Goal: Navigation & Orientation: Go to known website

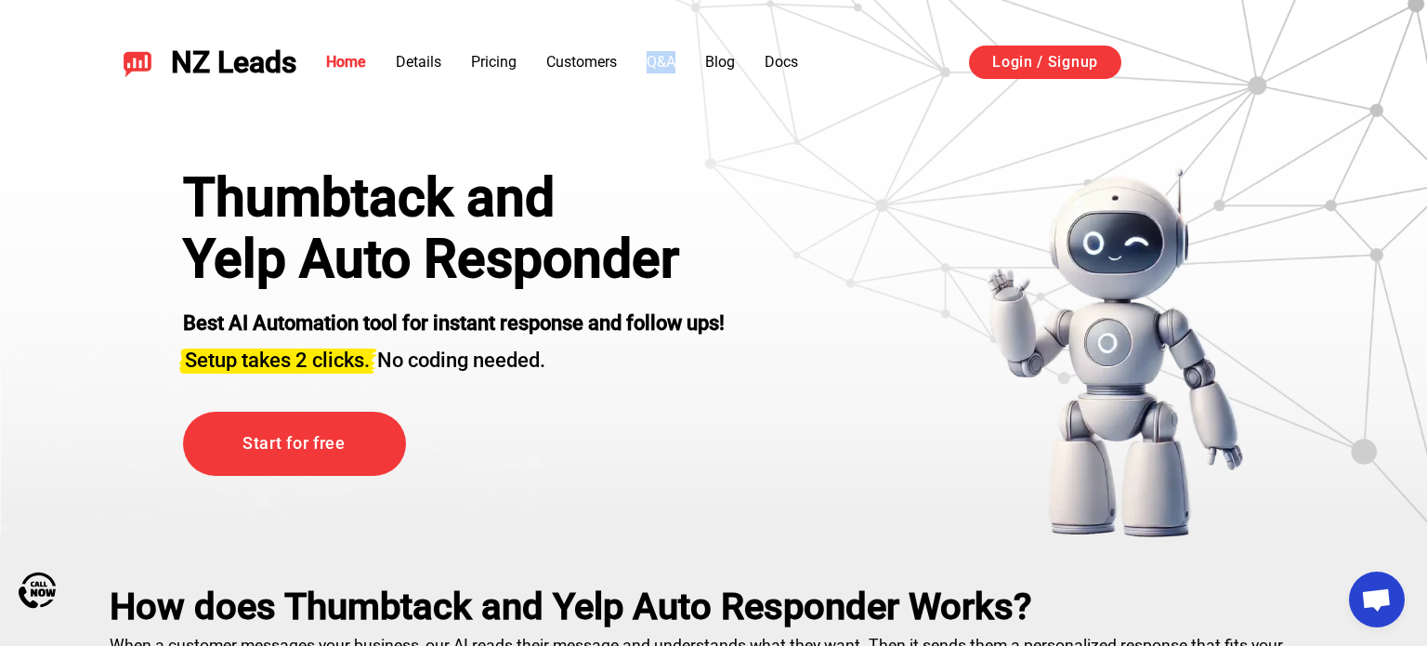
click at [864, 187] on div "Thumbtack and Yelp Auto Responder Best AI Automation tool for instant response …" at bounding box center [714, 353] width 1155 height 372
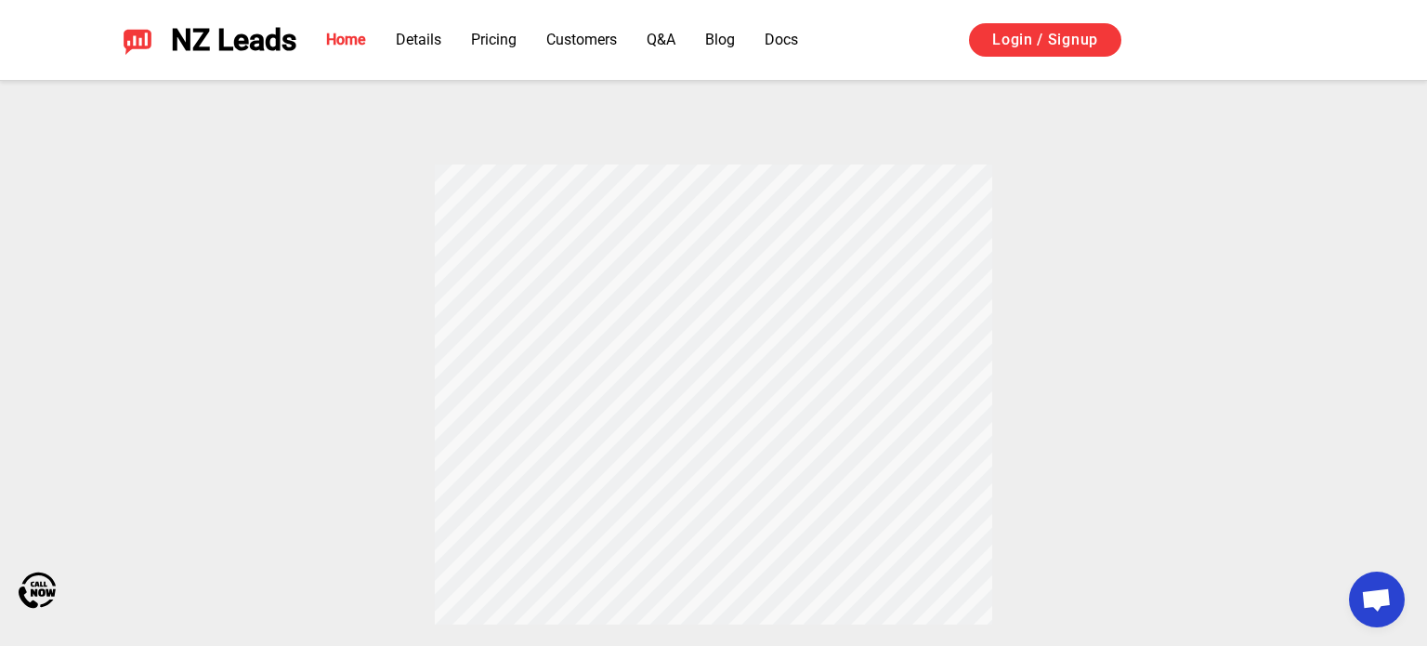
scroll to position [632, 0]
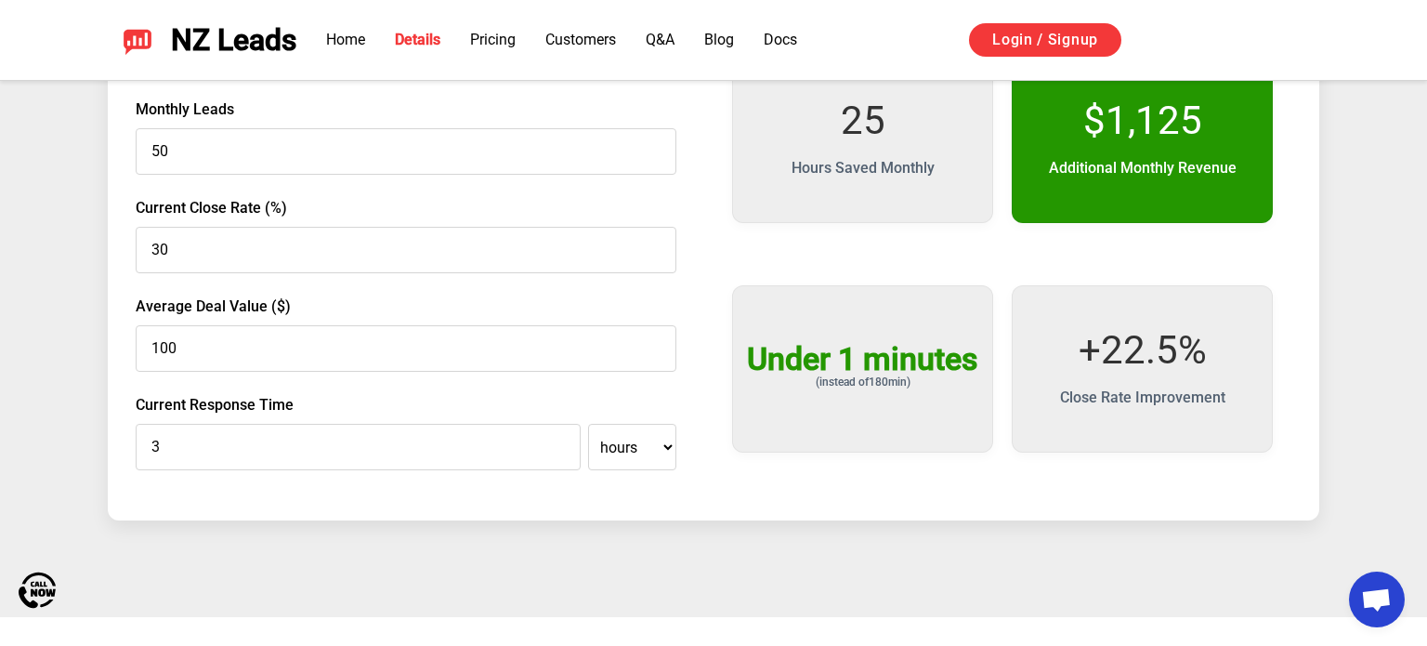
scroll to position [3001, 0]
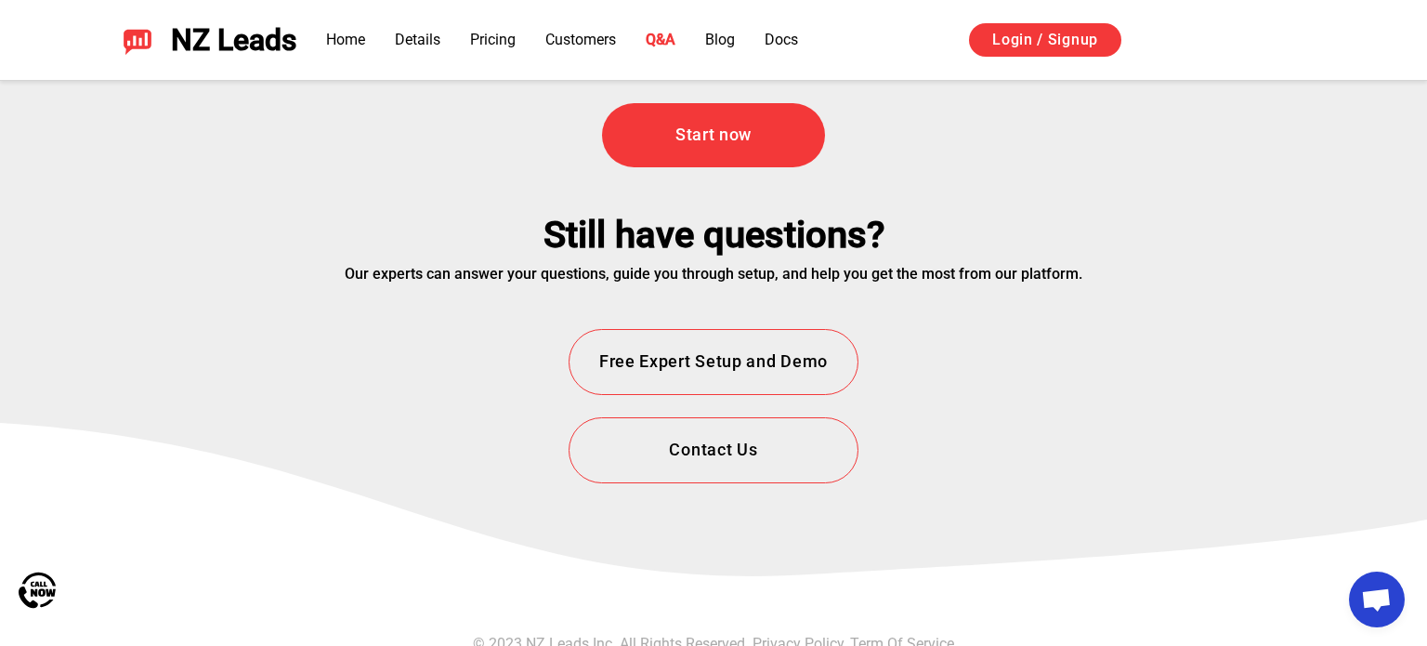
scroll to position [6734, 0]
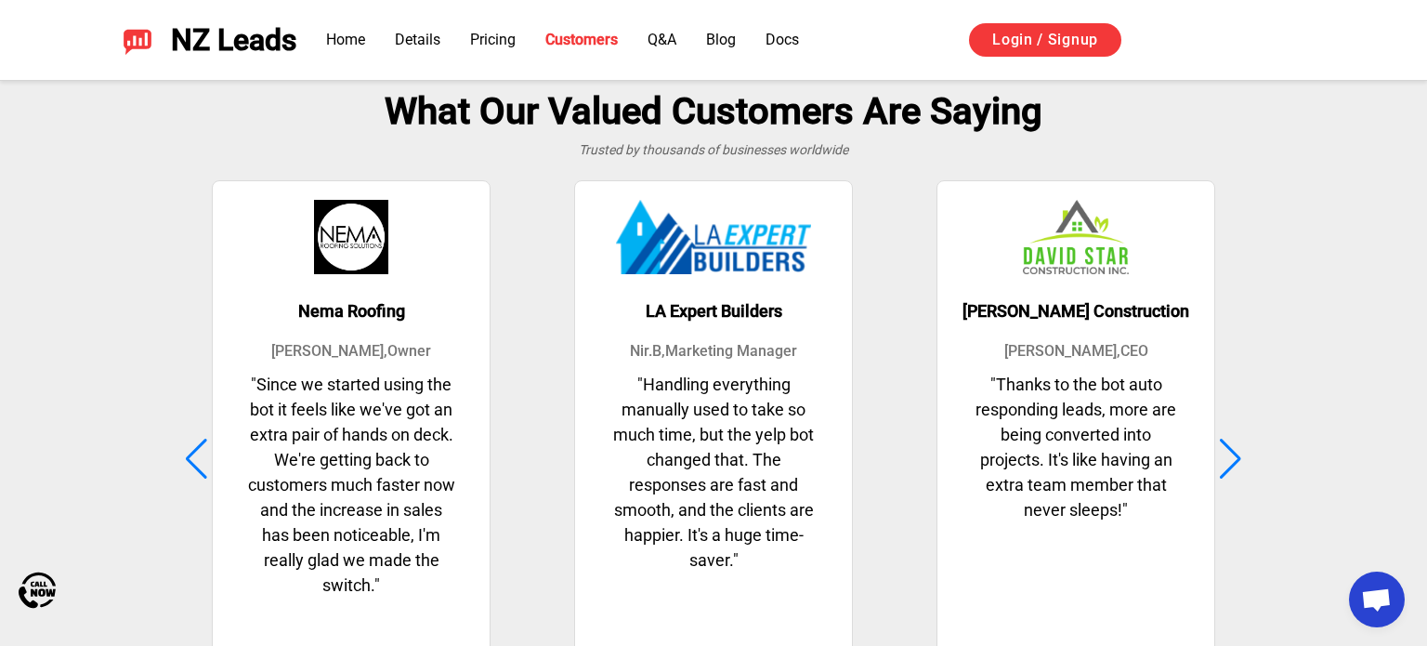
scroll to position [4532, 0]
